Goal: Task Accomplishment & Management: Manage account settings

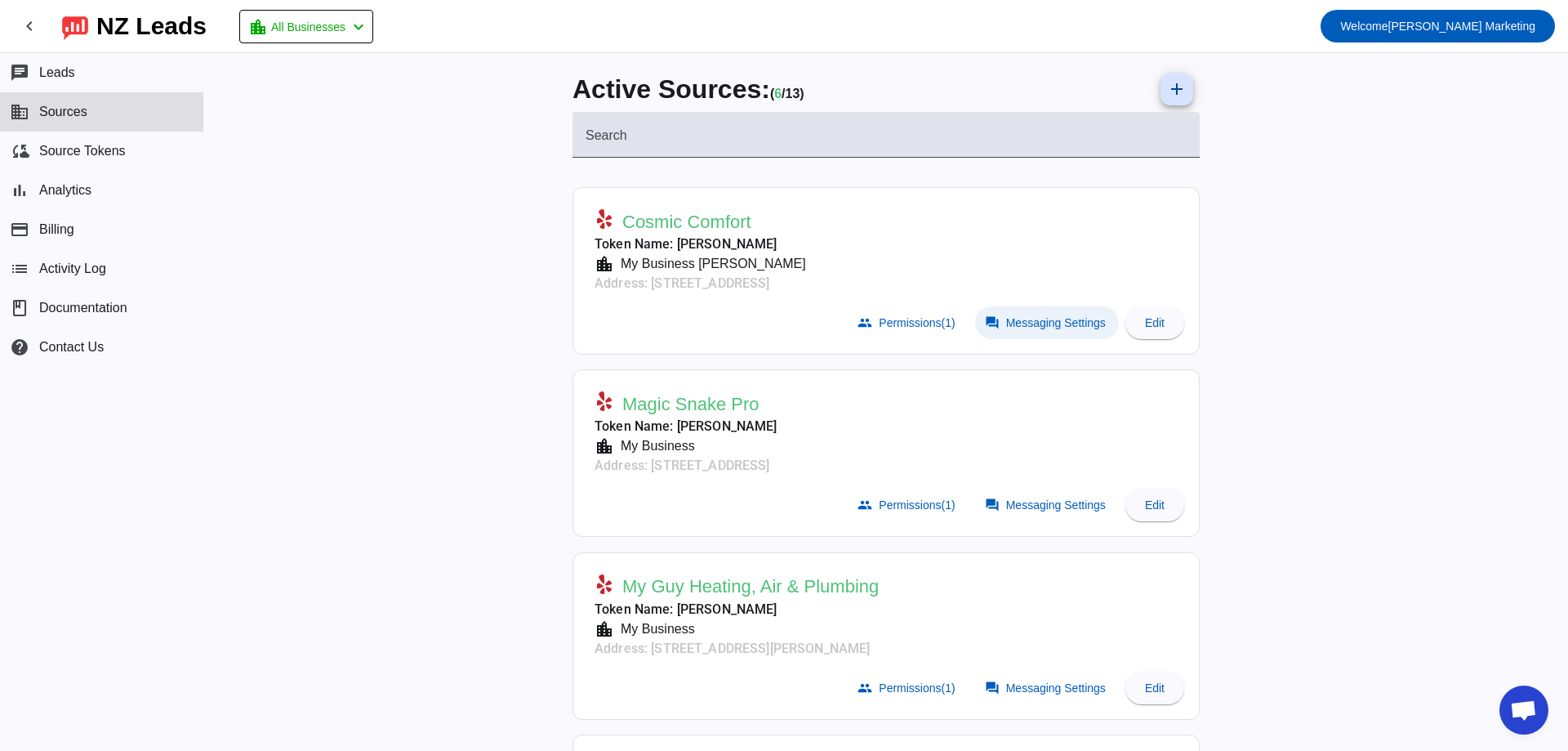
click at [1010, 316] on span "Messaging Settings" at bounding box center [1055, 322] width 100 height 13
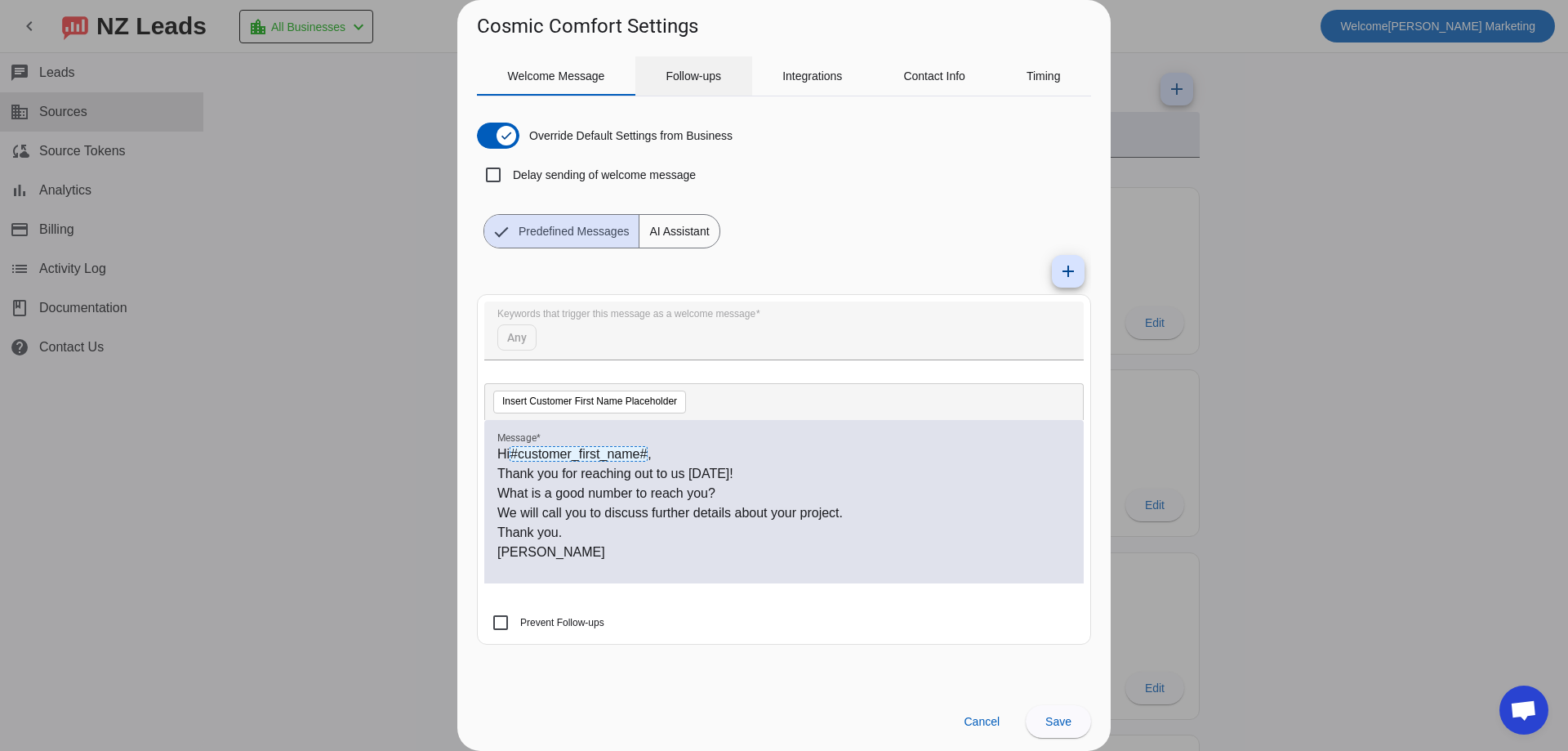
click at [695, 81] on span "Follow-ups" at bounding box center [694, 76] width 55 height 12
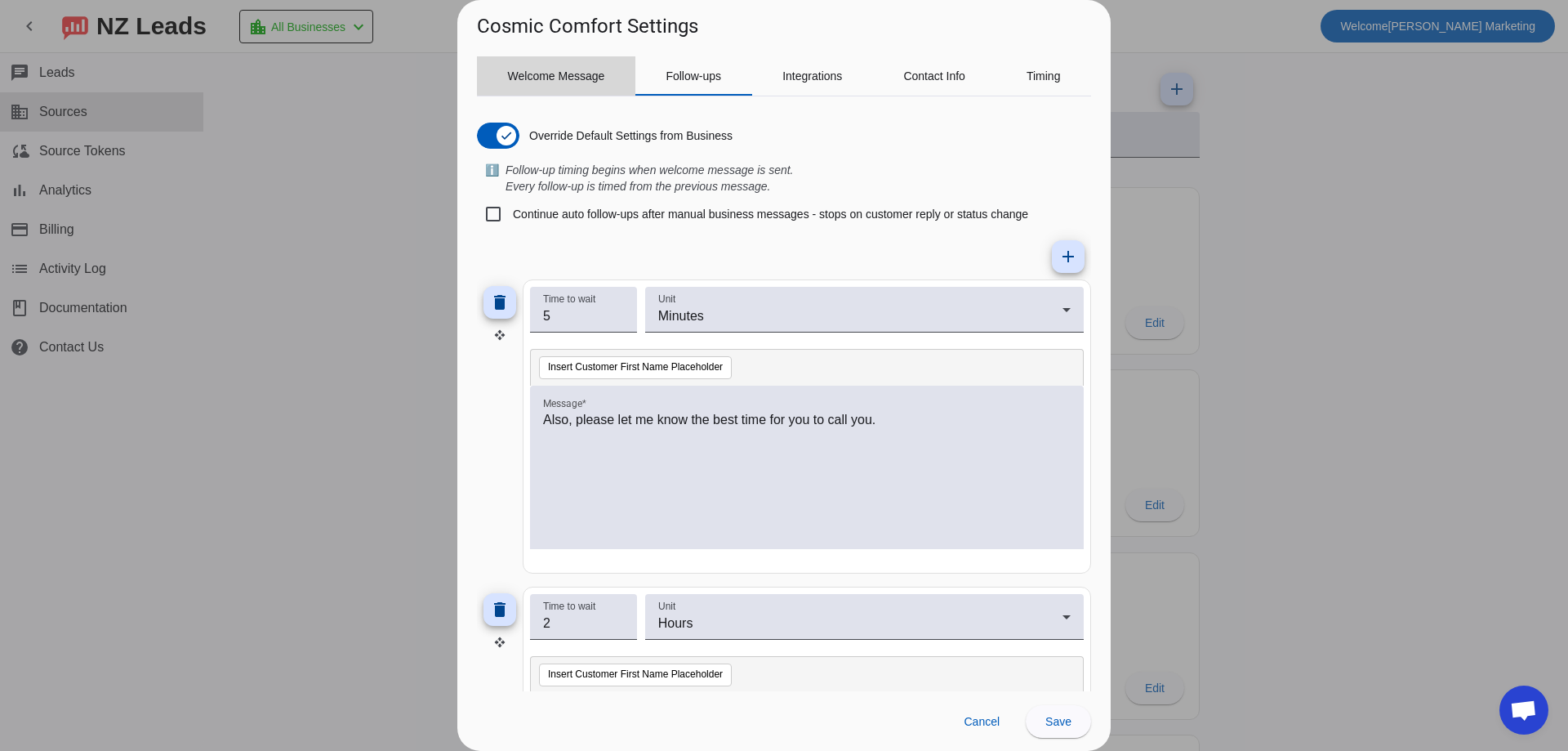
click at [589, 71] on span "Welcome Message" at bounding box center [556, 76] width 97 height 12
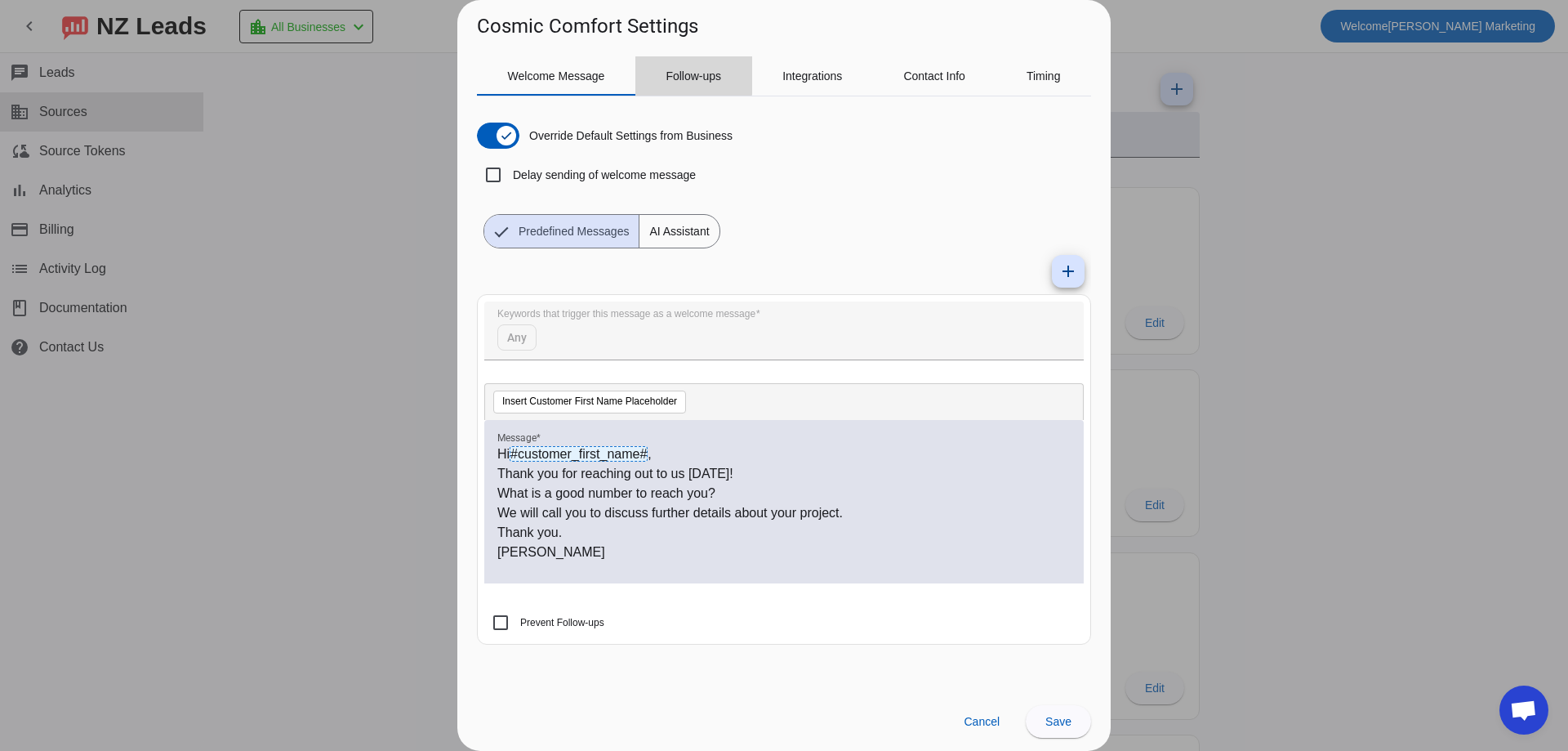
click at [692, 72] on span "Follow-ups" at bounding box center [694, 76] width 55 height 12
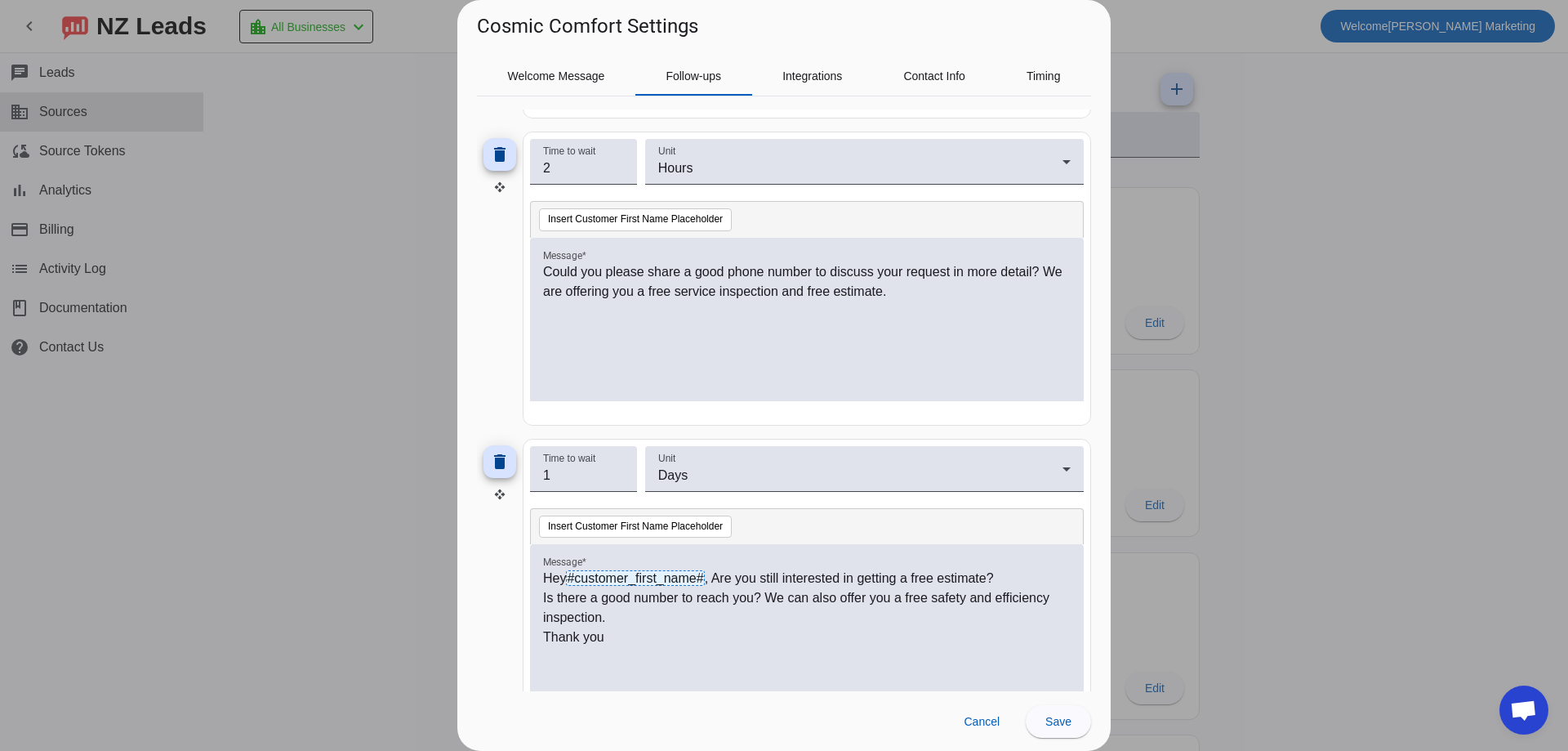
scroll to position [490, 0]
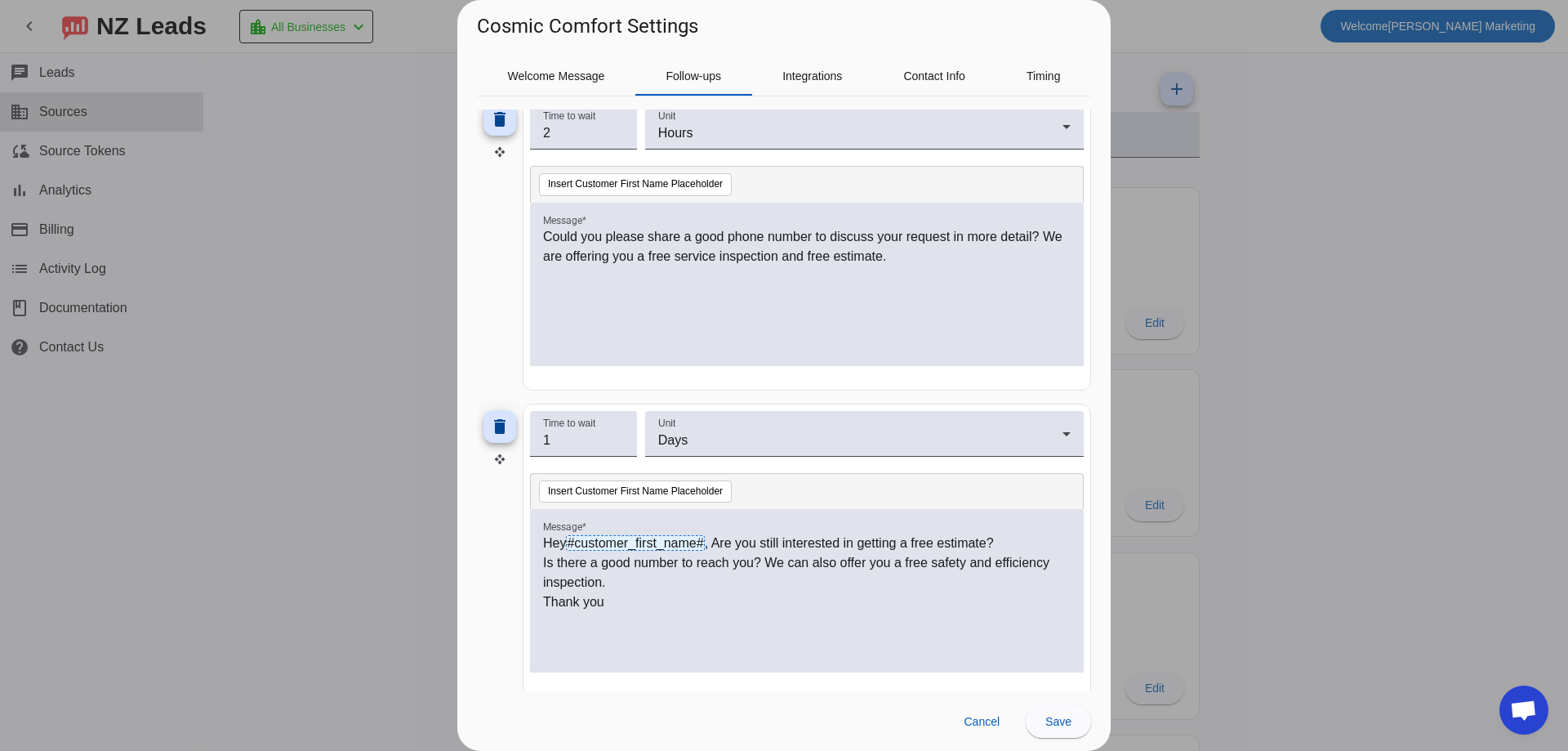
click at [622, 583] on p "Is there a good number to reach you? We can also offer you a free safety and ef…" at bounding box center [807, 573] width 528 height 40
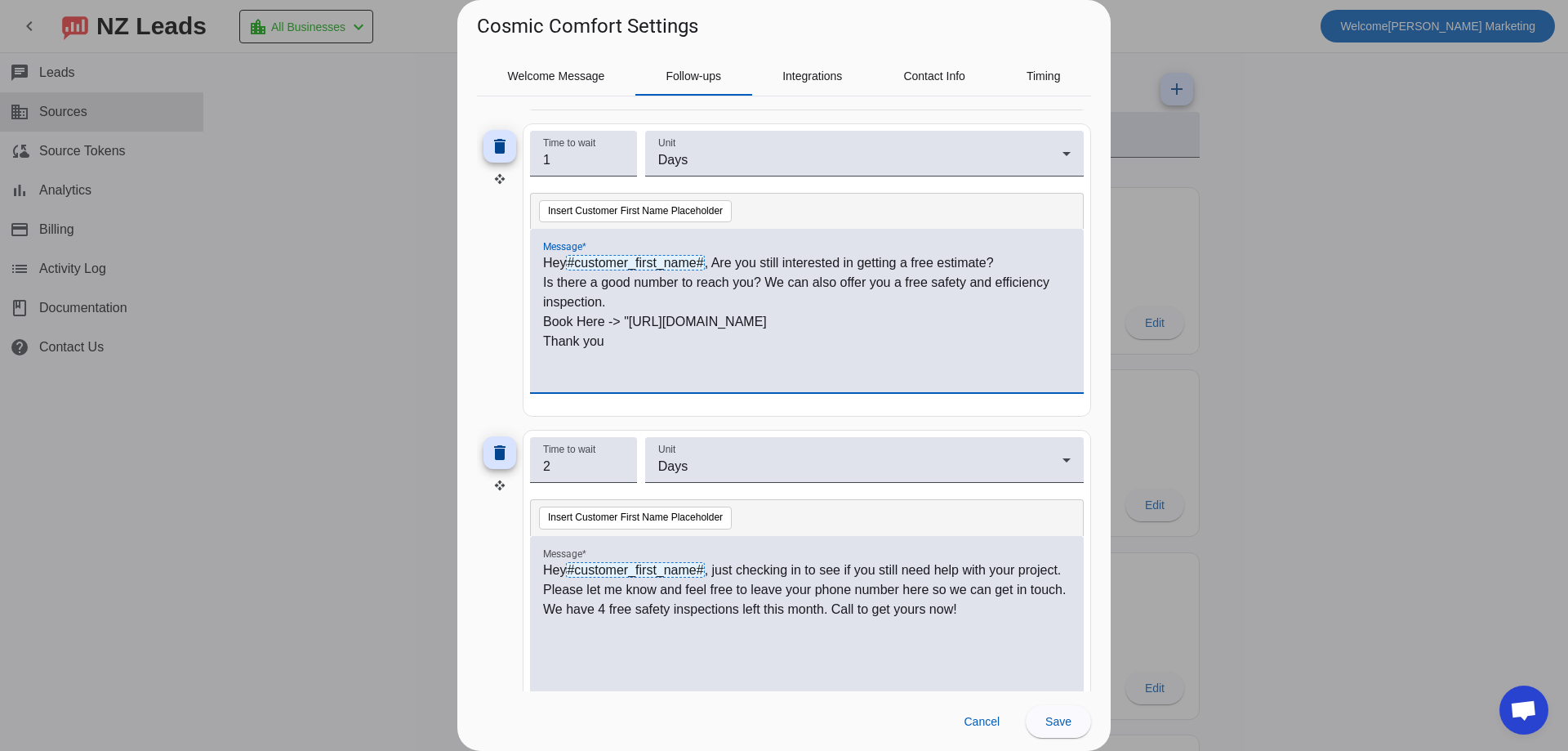
scroll to position [816, 0]
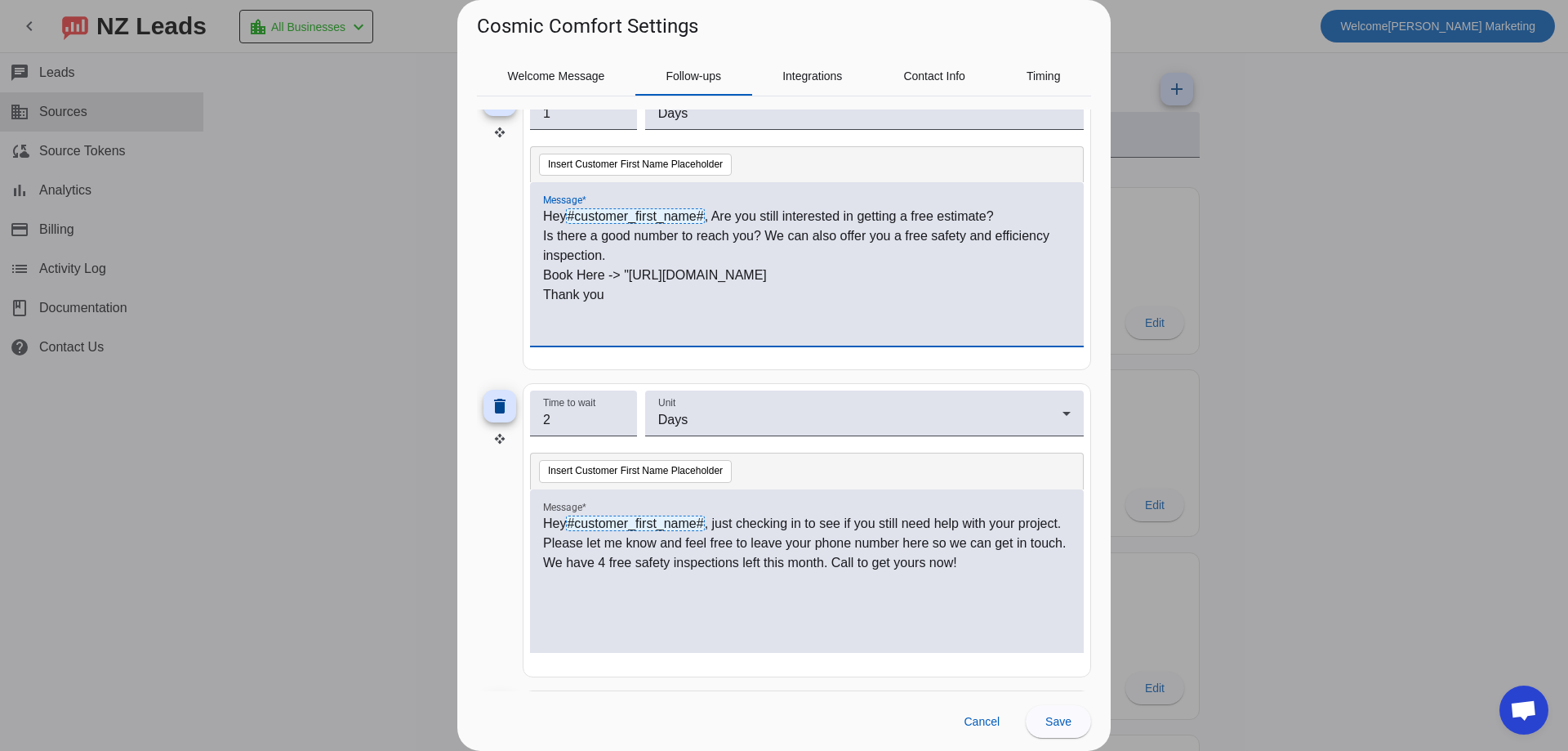
click at [1041, 559] on p "Hey #customer_first_name# , just checking in to see if you still need help with…" at bounding box center [807, 543] width 528 height 59
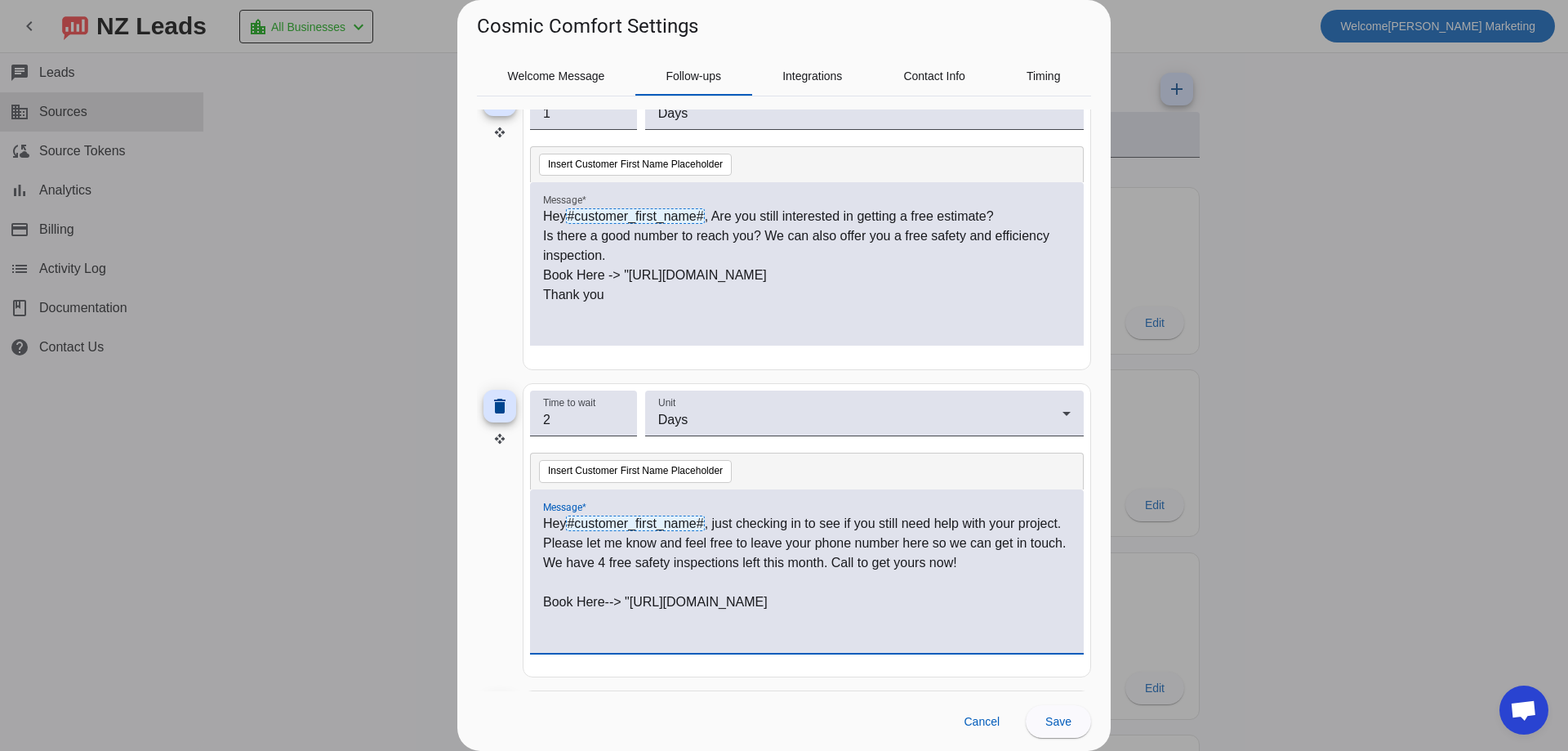
scroll to position [0, 0]
click at [1075, 716] on span at bounding box center [1058, 721] width 65 height 40
